Goal: Transaction & Acquisition: Purchase product/service

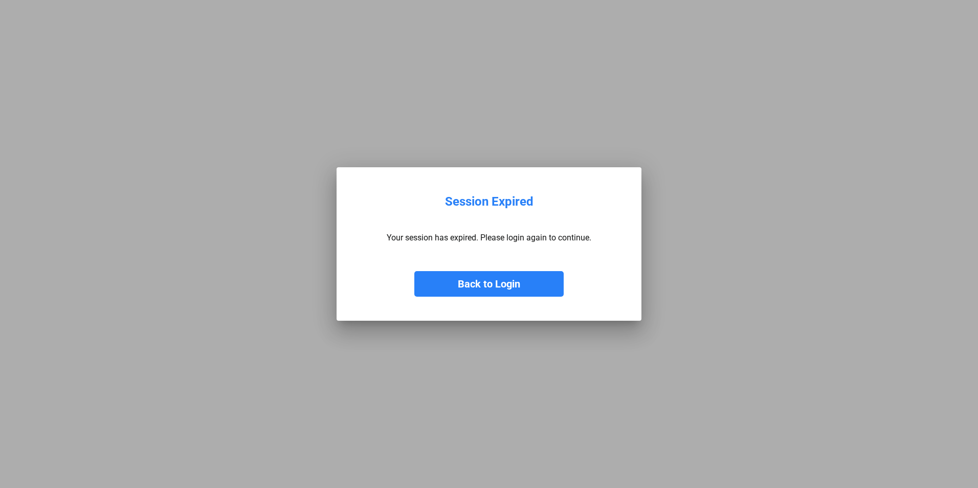
click at [469, 281] on button "Back to Login" at bounding box center [488, 284] width 149 height 26
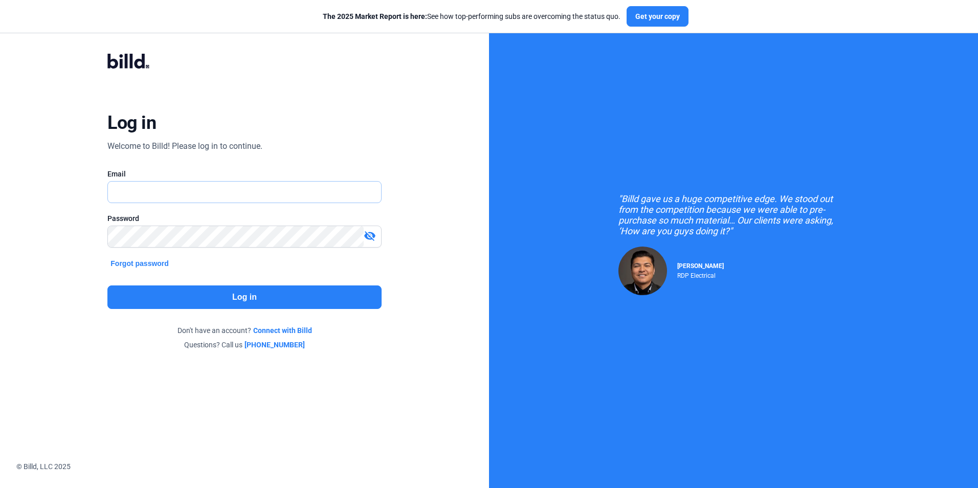
type input "[PERSON_NAME][EMAIL_ADDRESS][DOMAIN_NAME]"
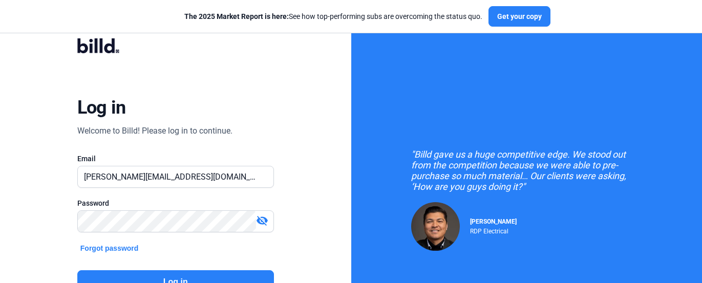
click at [209, 278] on button "Log in" at bounding box center [175, 282] width 196 height 24
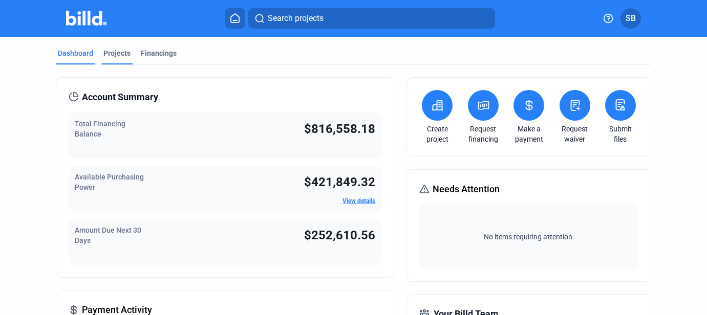
click at [115, 52] on div "Projects" at bounding box center [116, 53] width 27 height 10
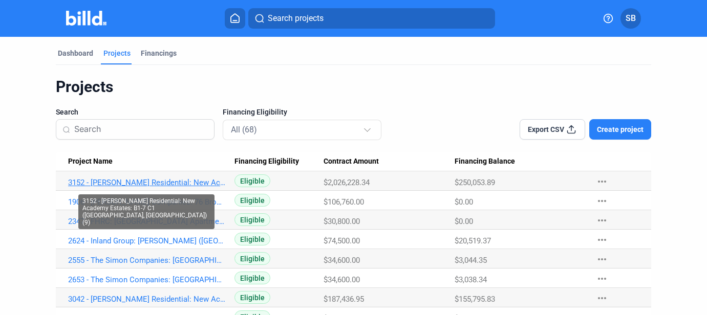
click at [121, 183] on link "3152 - [PERSON_NAME] Residential: New Academy Estates: B1-7 C1 ([GEOGRAPHIC_DAT…" at bounding box center [147, 182] width 158 height 9
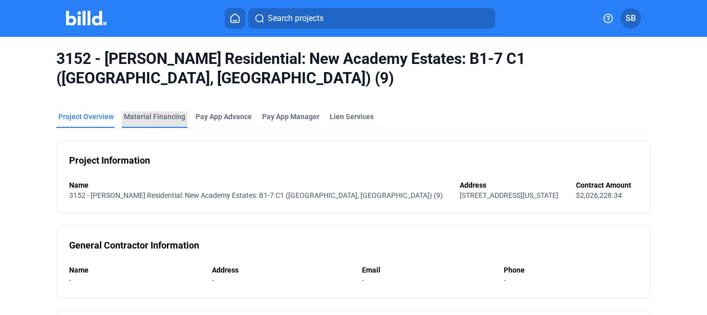
click at [166, 112] on div "Material Financing" at bounding box center [154, 117] width 61 height 10
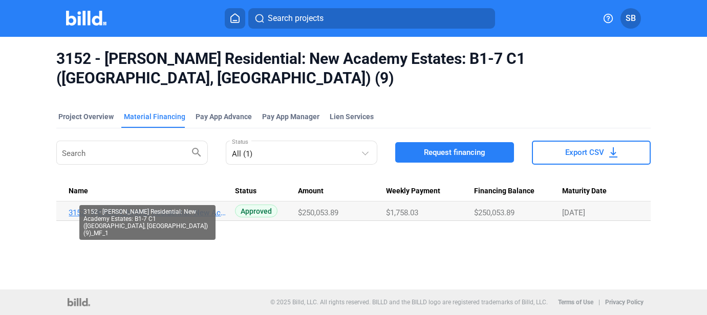
click at [197, 208] on link "3152 - [PERSON_NAME] Residential: New Academy Estates: B1-7 C1 ([GEOGRAPHIC_DAT…" at bounding box center [148, 212] width 158 height 9
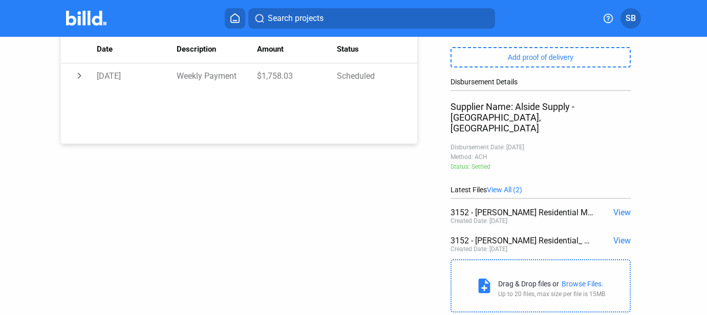
scroll to position [225, 0]
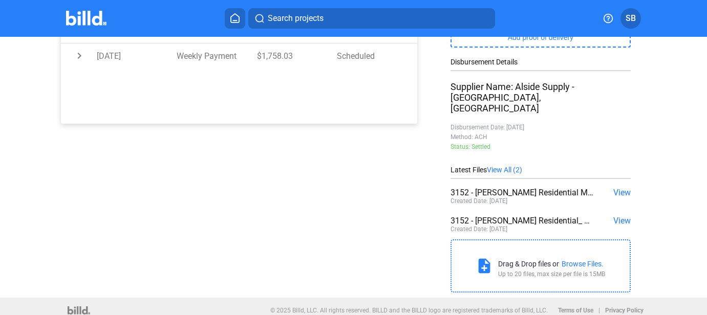
click at [508, 166] on span "View All (2)" at bounding box center [504, 170] width 35 height 8
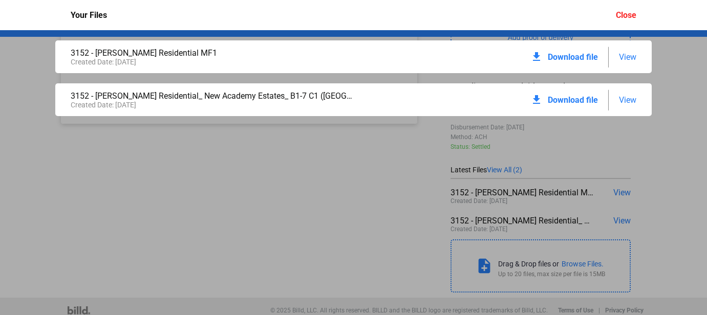
click at [407, 188] on div "3152 - [PERSON_NAME] Residential MF1 Created Date: [DATE] download Download fil…" at bounding box center [353, 172] width 707 height 285
click at [624, 12] on div "Close" at bounding box center [626, 15] width 20 height 10
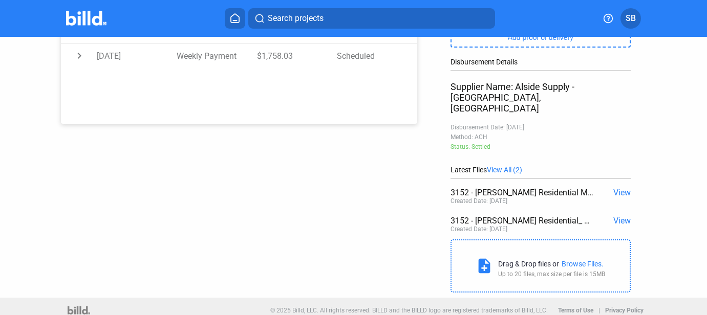
click at [505, 166] on span "View All (2)" at bounding box center [504, 170] width 35 height 8
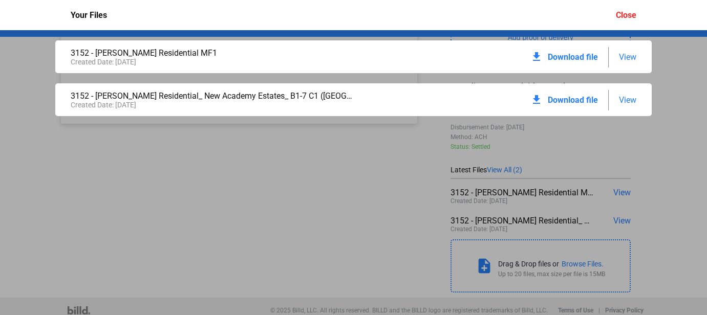
click at [627, 54] on span "View" at bounding box center [627, 57] width 17 height 10
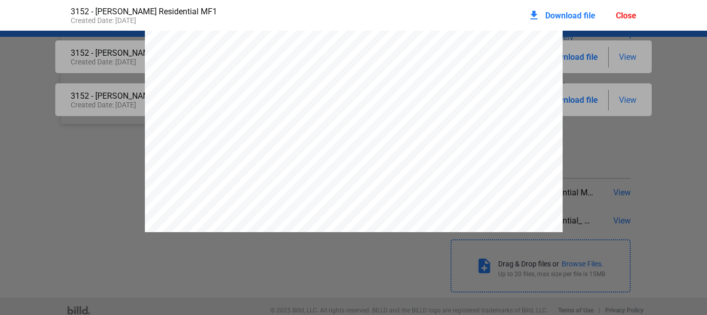
scroll to position [31338, 0]
click at [567, 14] on span "Download file" at bounding box center [570, 16] width 50 height 10
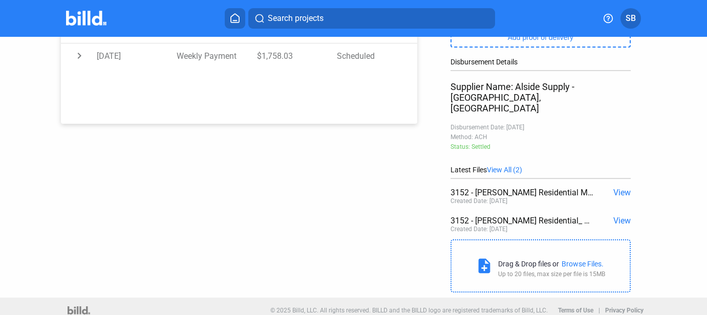
click at [368, 166] on div "Purchase: 3152 - [PERSON_NAME] Residential: New Academy Estates: B1-7 C1 ([GEOG…" at bounding box center [353, 55] width 636 height 486
click at [613, 216] on span "View" at bounding box center [621, 221] width 17 height 10
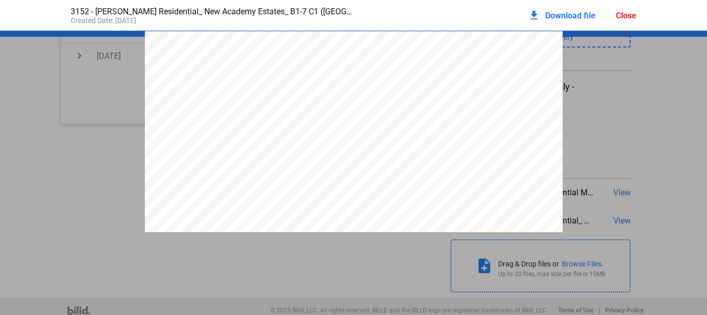
scroll to position [5, 0]
click at [627, 14] on div "Close" at bounding box center [626, 16] width 20 height 10
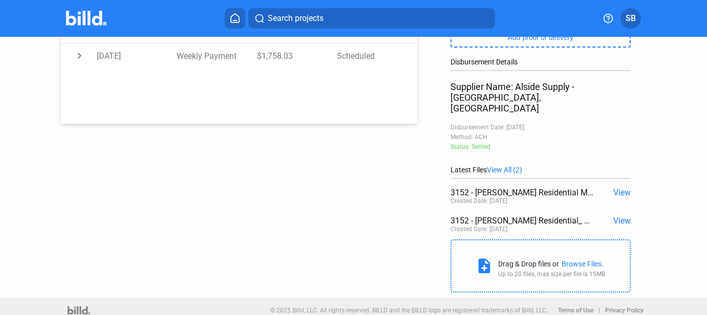
click at [621, 188] on span "View" at bounding box center [621, 193] width 17 height 10
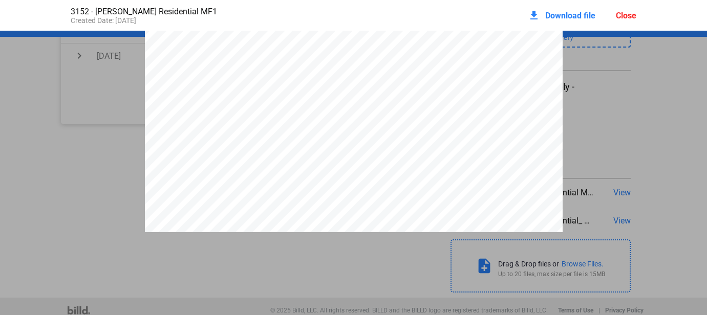
click at [576, 18] on span "Download file" at bounding box center [570, 16] width 50 height 10
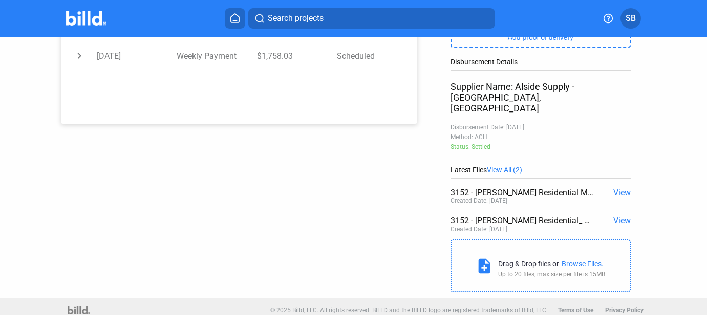
click at [669, 66] on div "Purchase: 3152 - [PERSON_NAME] Residential: New Academy Estates: B1-7 C1 ([GEOG…" at bounding box center [353, 55] width 707 height 486
click at [618, 188] on span "View" at bounding box center [621, 193] width 17 height 10
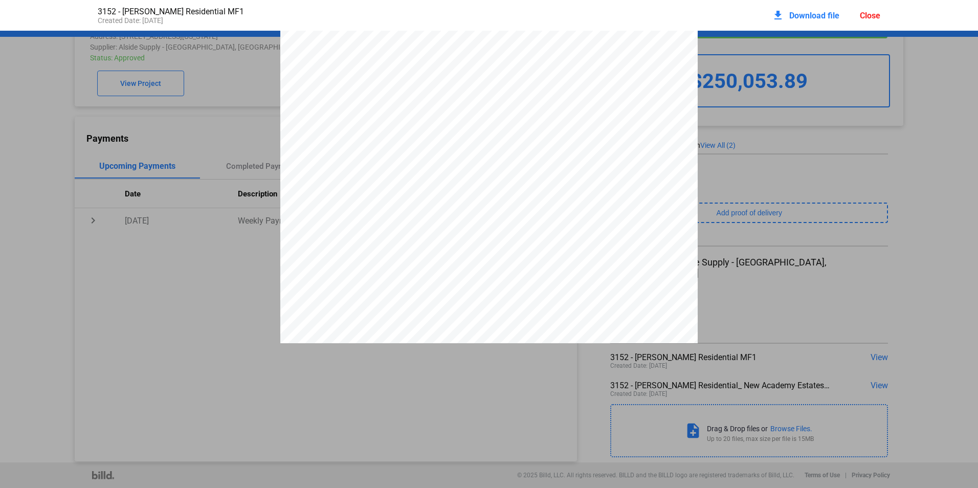
scroll to position [0, 0]
click at [871, 16] on div "Close" at bounding box center [870, 16] width 20 height 10
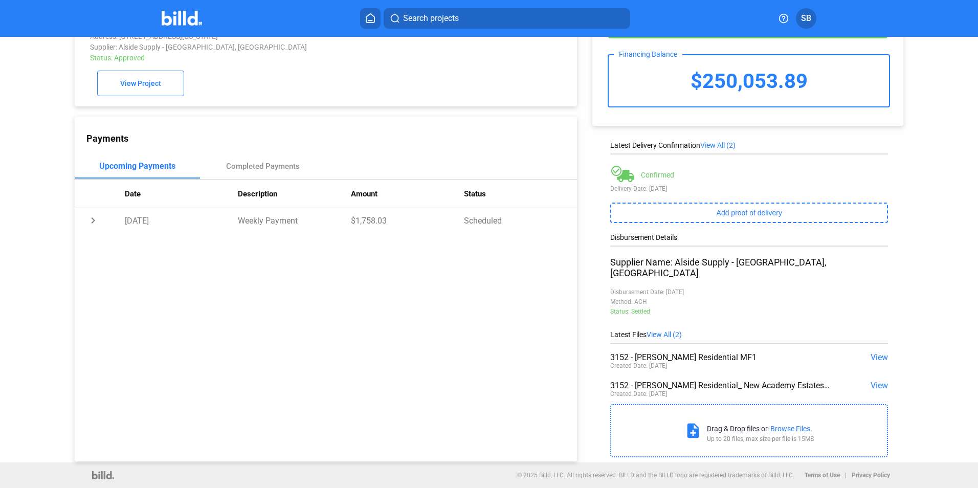
click at [881, 353] on span "View" at bounding box center [879, 358] width 17 height 10
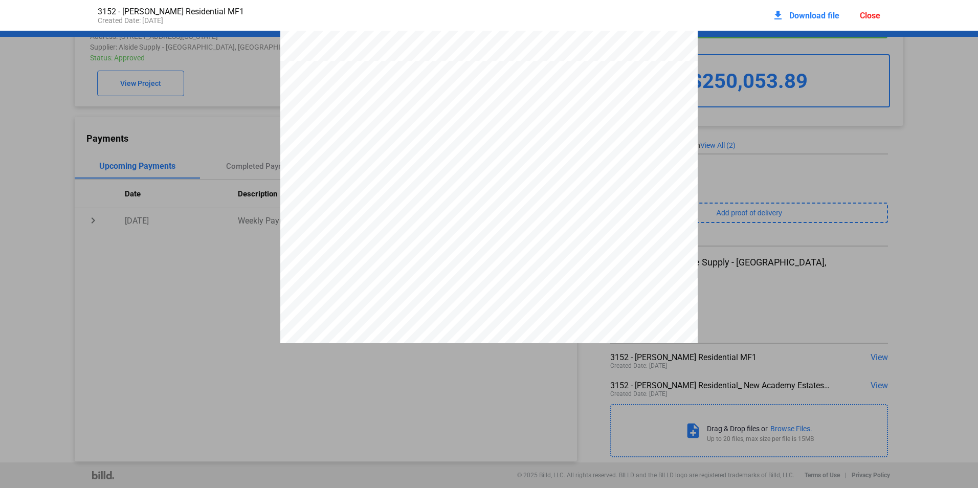
scroll to position [12340, 0]
drag, startPoint x: 869, startPoint y: 16, endPoint x: 845, endPoint y: 13, distance: 24.2
click at [869, 16] on div "Close" at bounding box center [870, 16] width 20 height 10
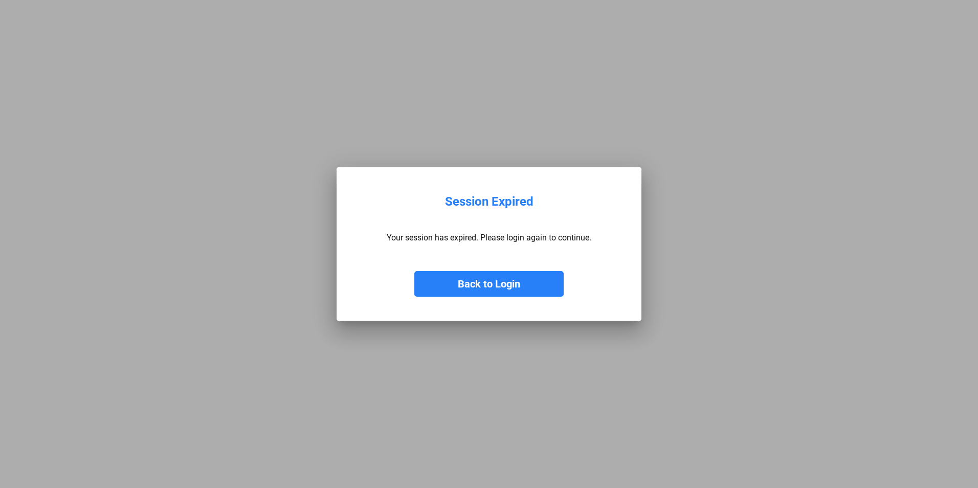
click at [486, 279] on button "Back to Login" at bounding box center [488, 284] width 149 height 26
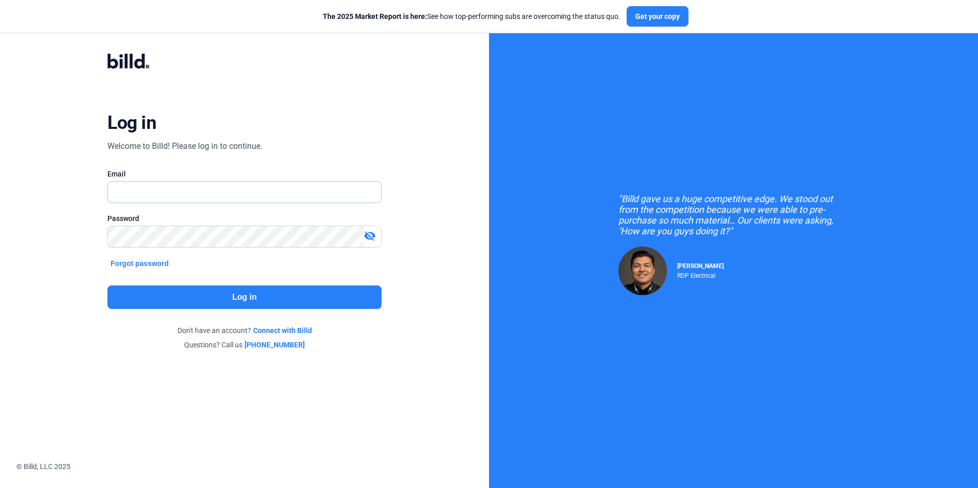
type input "[PERSON_NAME][EMAIL_ADDRESS][DOMAIN_NAME]"
click at [322, 296] on button "Log in" at bounding box center [244, 298] width 274 height 24
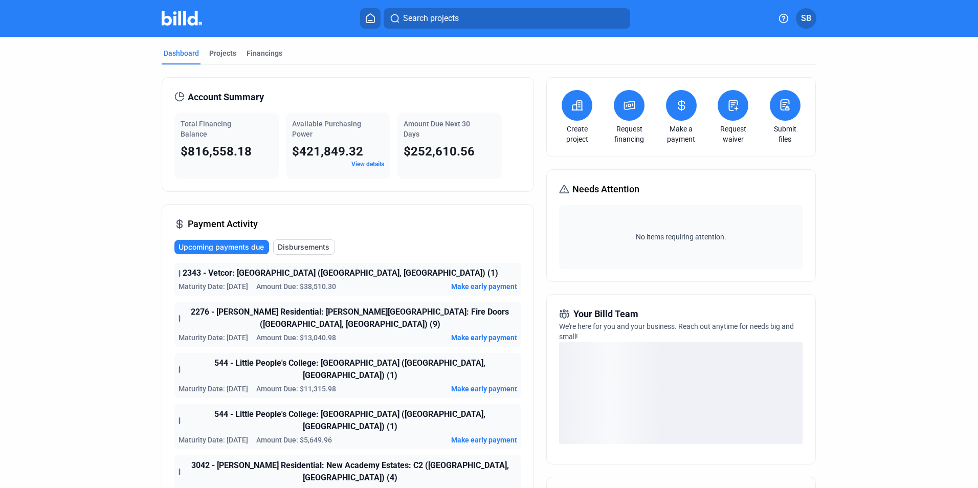
click at [630, 107] on icon at bounding box center [629, 105] width 13 height 12
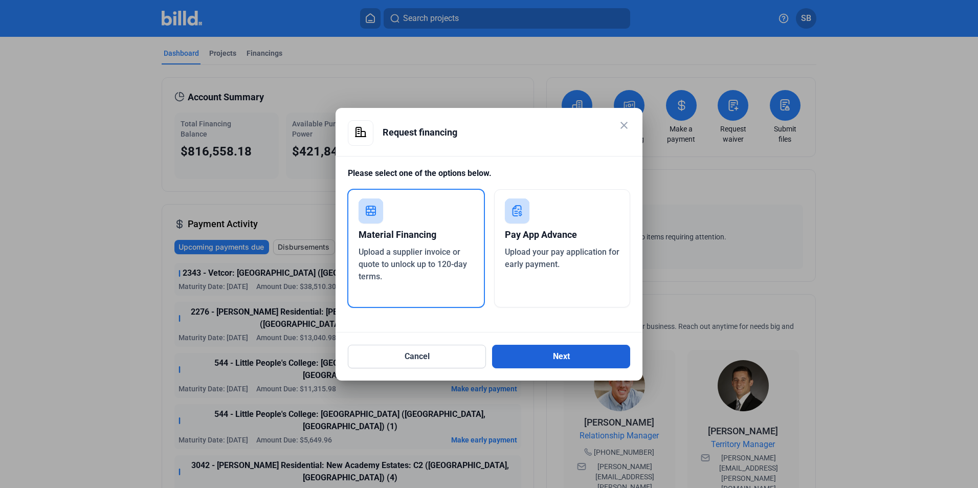
click at [581, 361] on button "Next" at bounding box center [561, 357] width 138 height 24
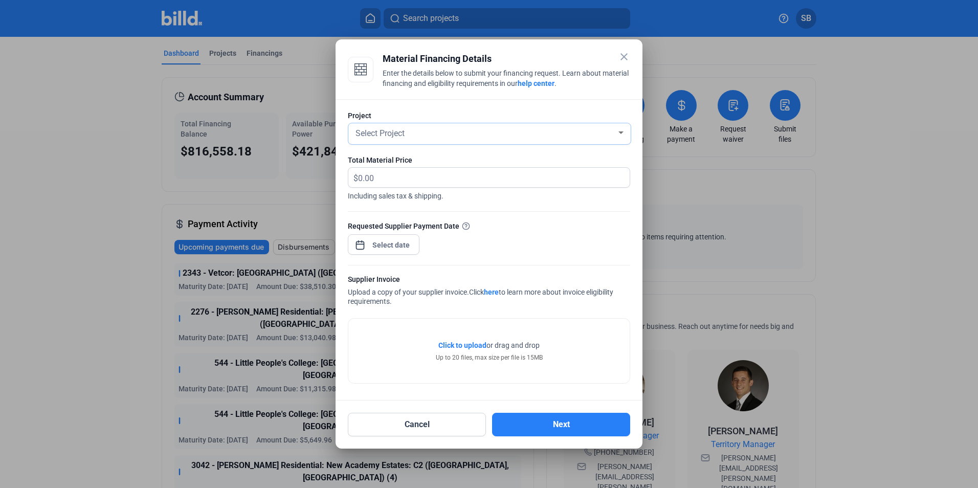
click at [379, 133] on span "Select Project" at bounding box center [380, 133] width 49 height 10
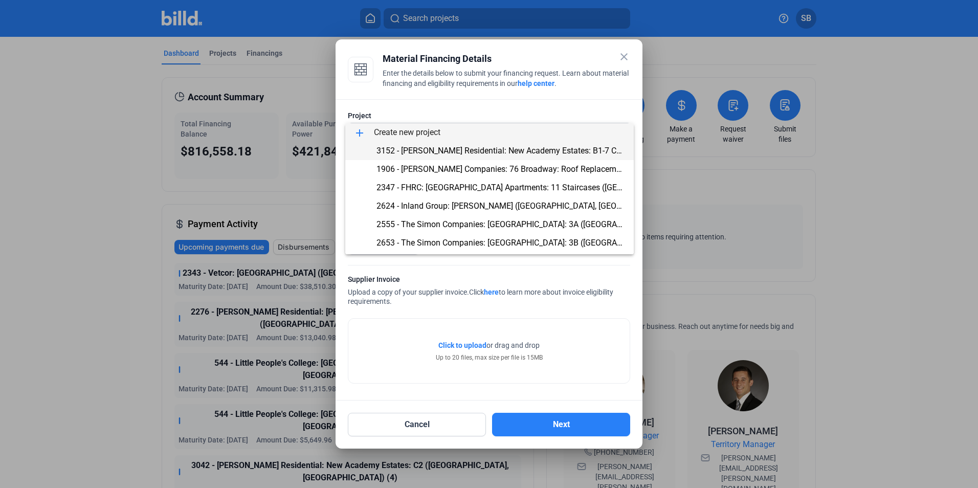
click at [387, 151] on span "3152 - [PERSON_NAME] Residential: New Academy Estates: B1-7 C1 ([GEOGRAPHIC_DAT…" at bounding box center [588, 151] width 423 height 10
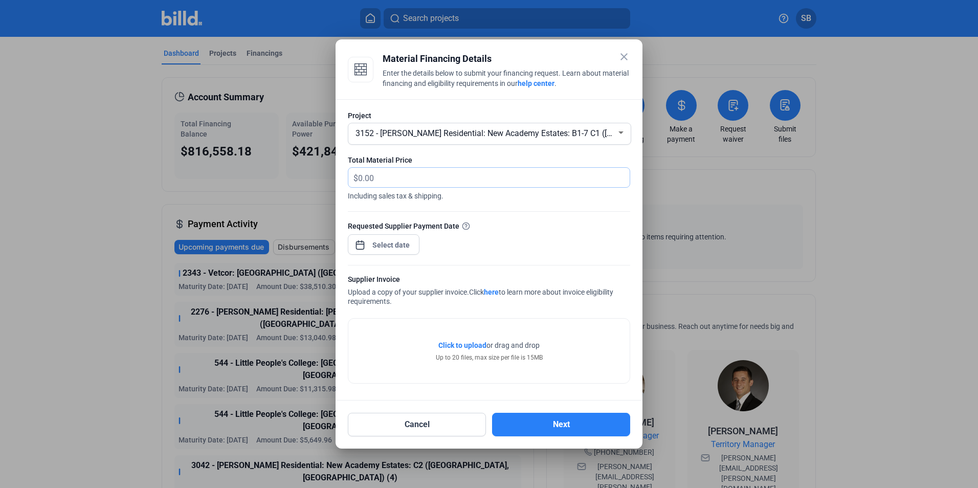
click at [376, 176] on input "text" at bounding box center [494, 178] width 272 height 20
click at [411, 176] on input "text" at bounding box center [494, 178] width 272 height 20
type input "73,833.84"
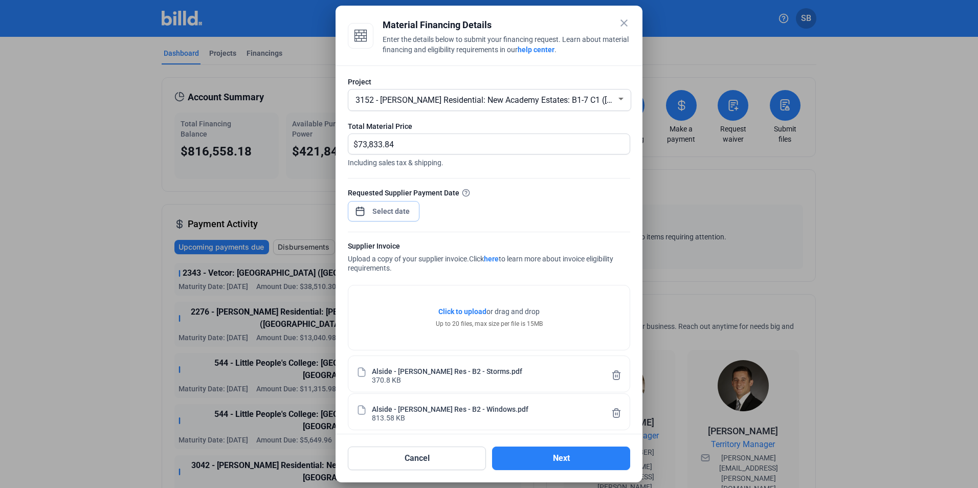
click at [352, 209] on span "Open calendar" at bounding box center [360, 206] width 25 height 25
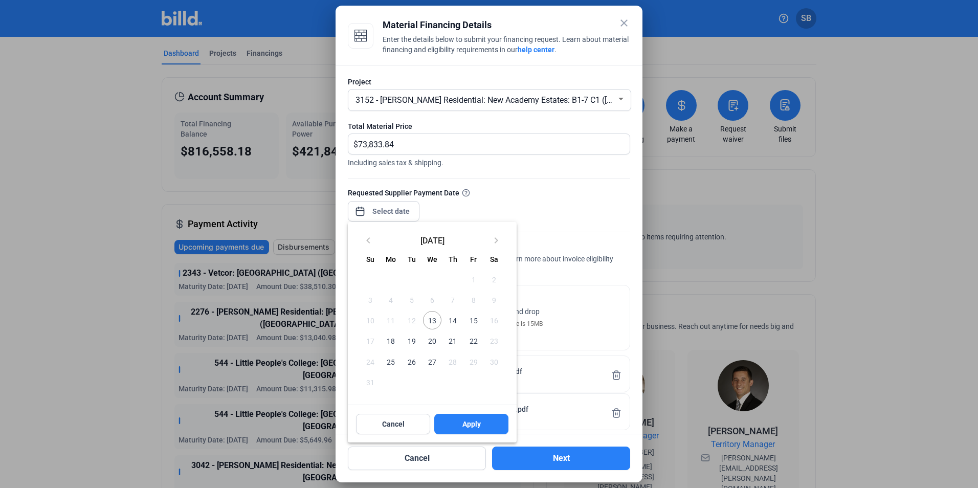
click at [434, 320] on span "13" at bounding box center [432, 320] width 18 height 18
click at [471, 427] on span "Apply" at bounding box center [472, 424] width 18 height 10
type input "Aug 13, 2025"
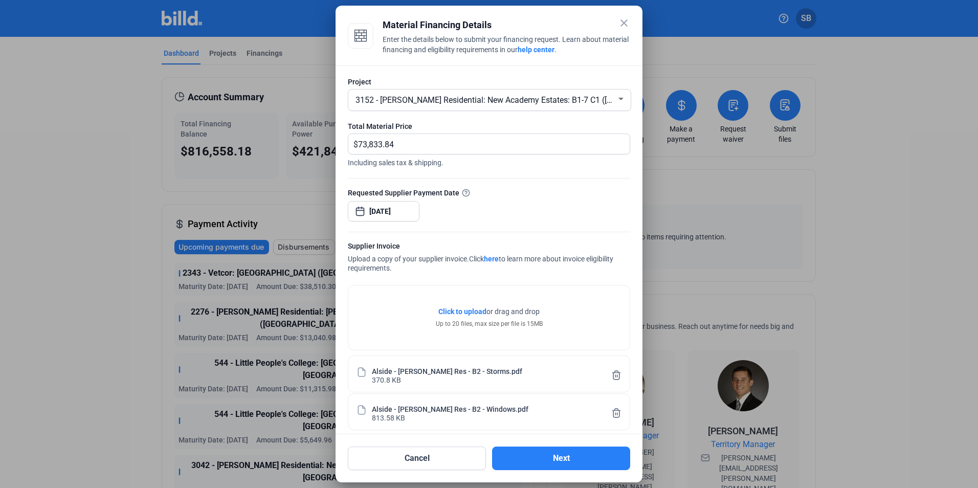
click at [483, 224] on div at bounding box center [489, 227] width 282 height 10
click at [516, 196] on div "Requested Supplier Payment Date" at bounding box center [489, 192] width 282 height 11
click at [565, 455] on button "Next" at bounding box center [561, 459] width 138 height 24
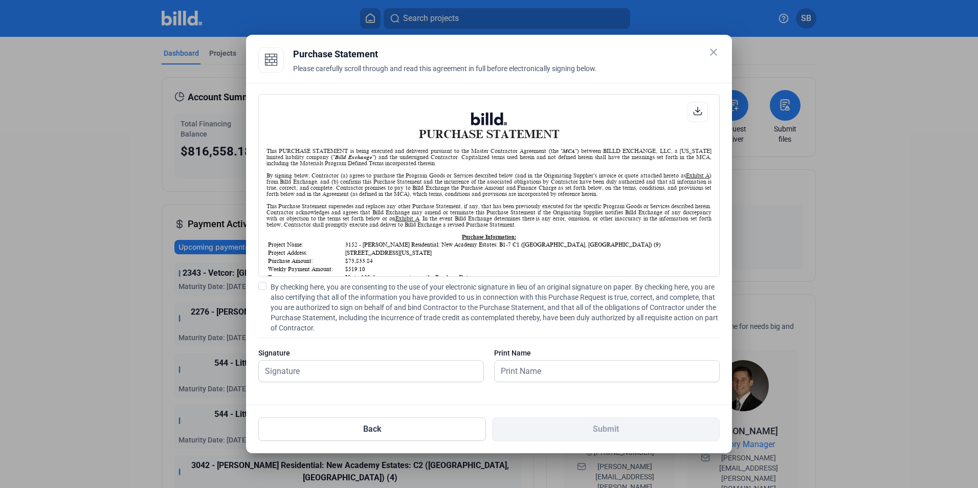
scroll to position [1, 0]
click at [264, 283] on span at bounding box center [262, 286] width 8 height 8
click at [0, 0] on input "By checking here, you are consenting to the use of your electronic signature in…" at bounding box center [0, 0] width 0 height 0
click at [295, 372] on input "text" at bounding box center [365, 371] width 213 height 21
type input "David Moura"
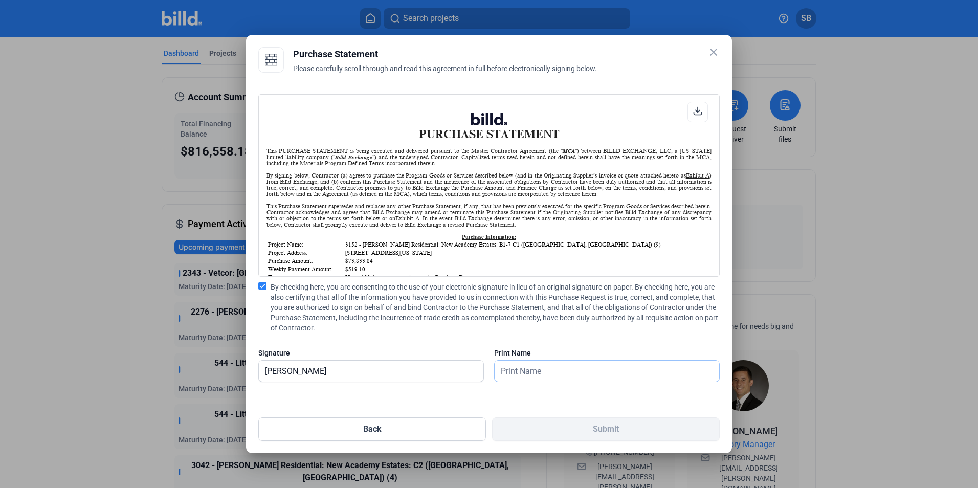
type input "David Moura"
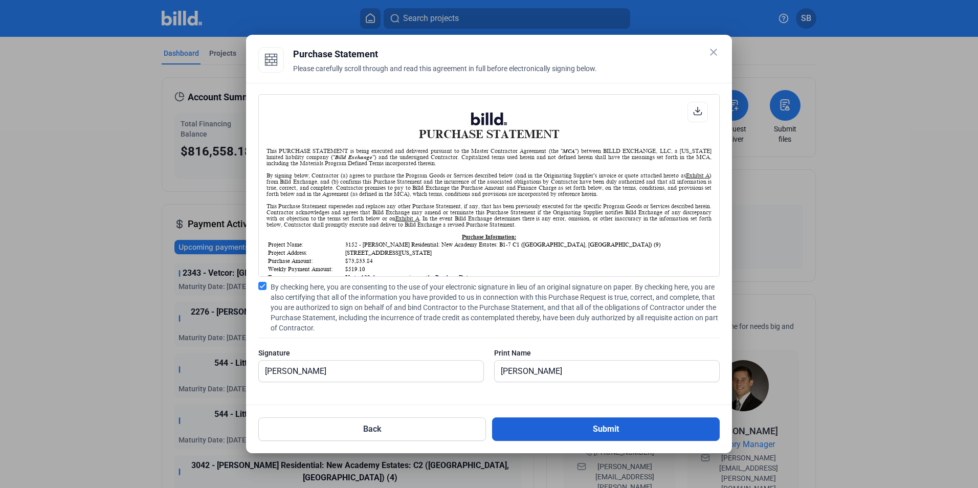
click at [616, 433] on button "Submit" at bounding box center [606, 430] width 228 height 24
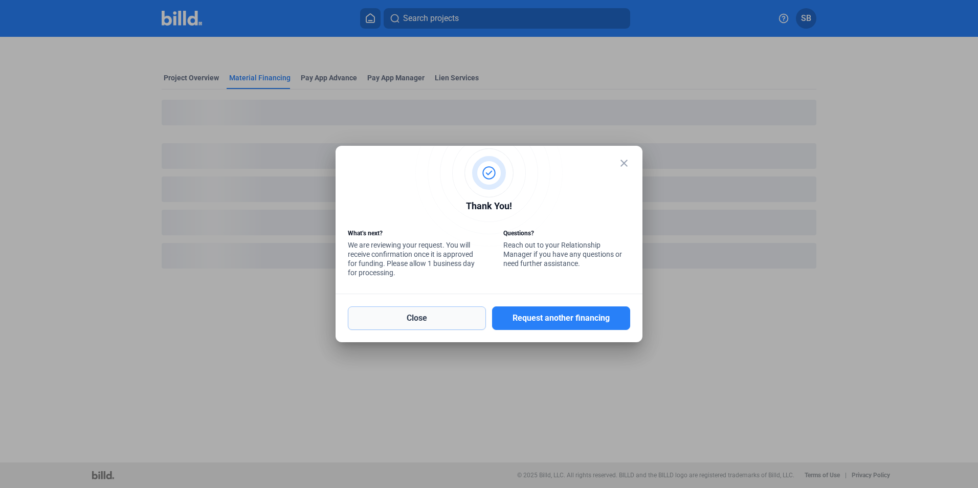
click at [426, 318] on button "Close" at bounding box center [417, 319] width 138 height 24
